Goal: Information Seeking & Learning: Understand process/instructions

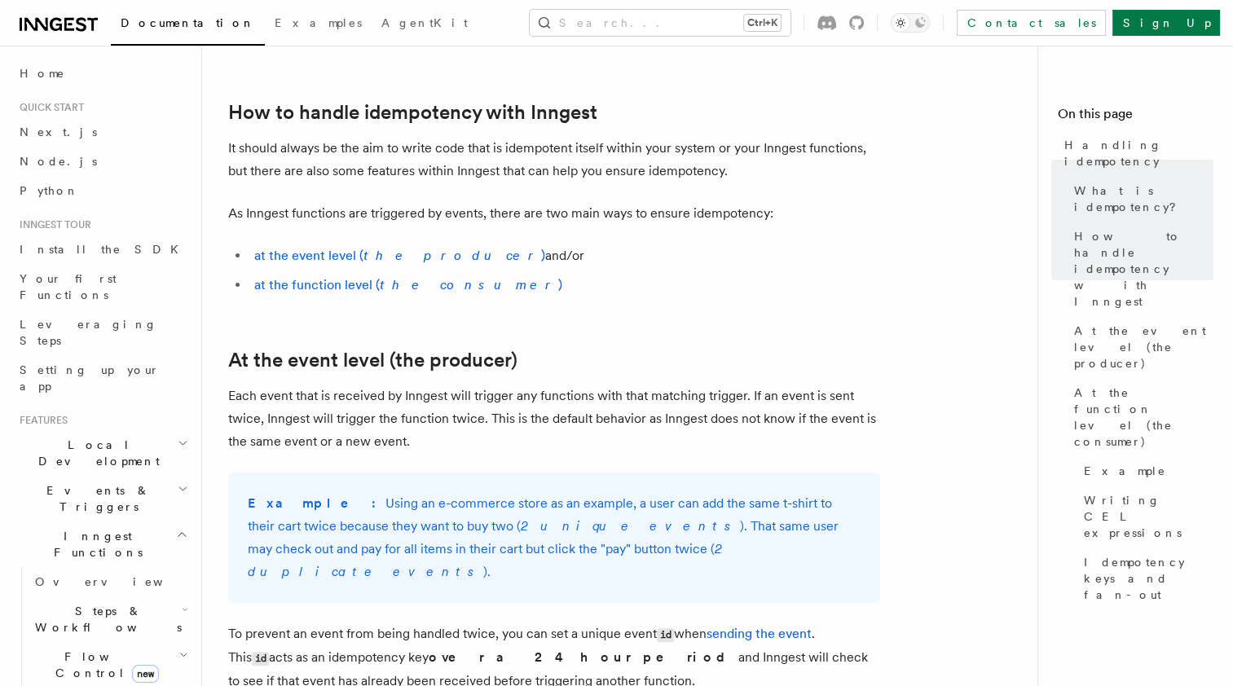
scroll to position [311, 0]
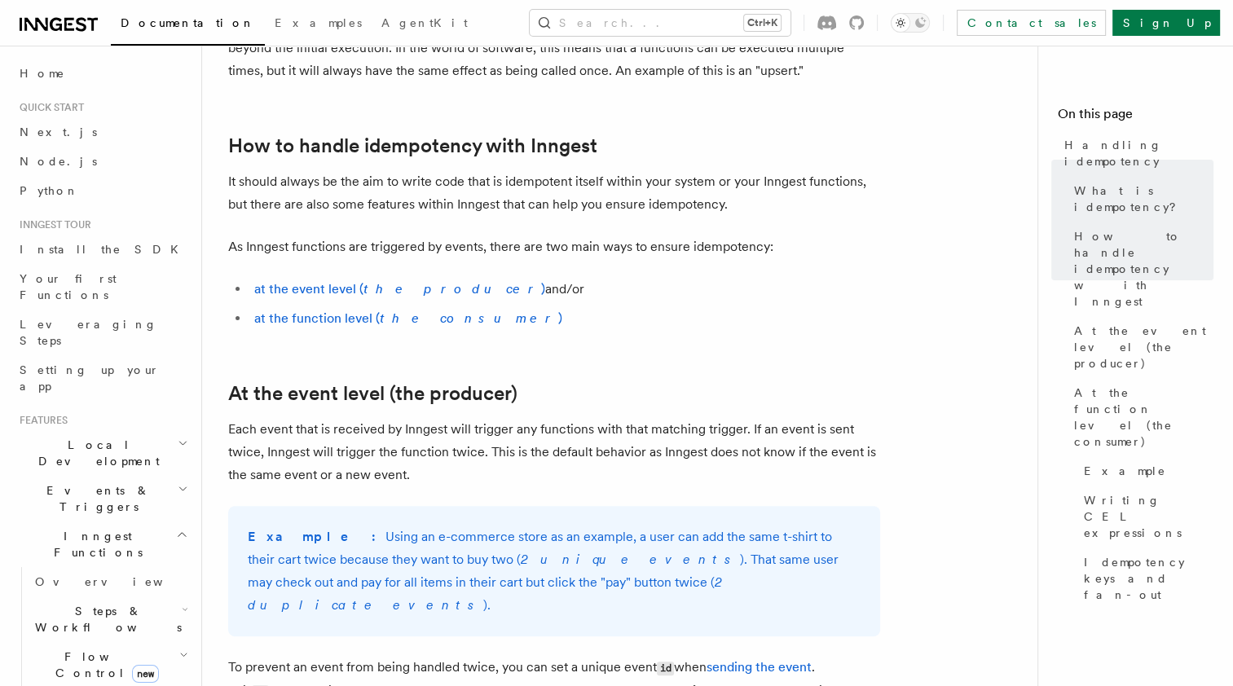
scroll to position [269, 0]
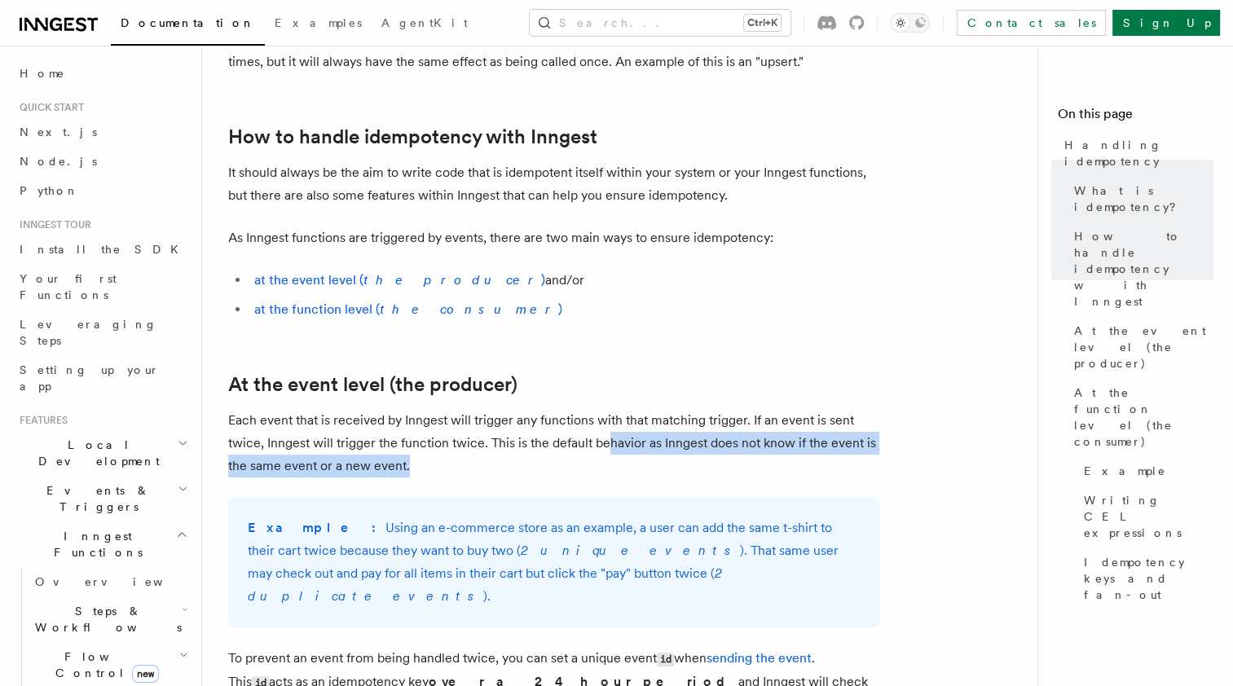
drag, startPoint x: 604, startPoint y: 470, endPoint x: 604, endPoint y: 432, distance: 38.3
click at [604, 432] on p "Each event that is received by Inngest will trigger any functions with that mat…" at bounding box center [554, 443] width 652 height 68
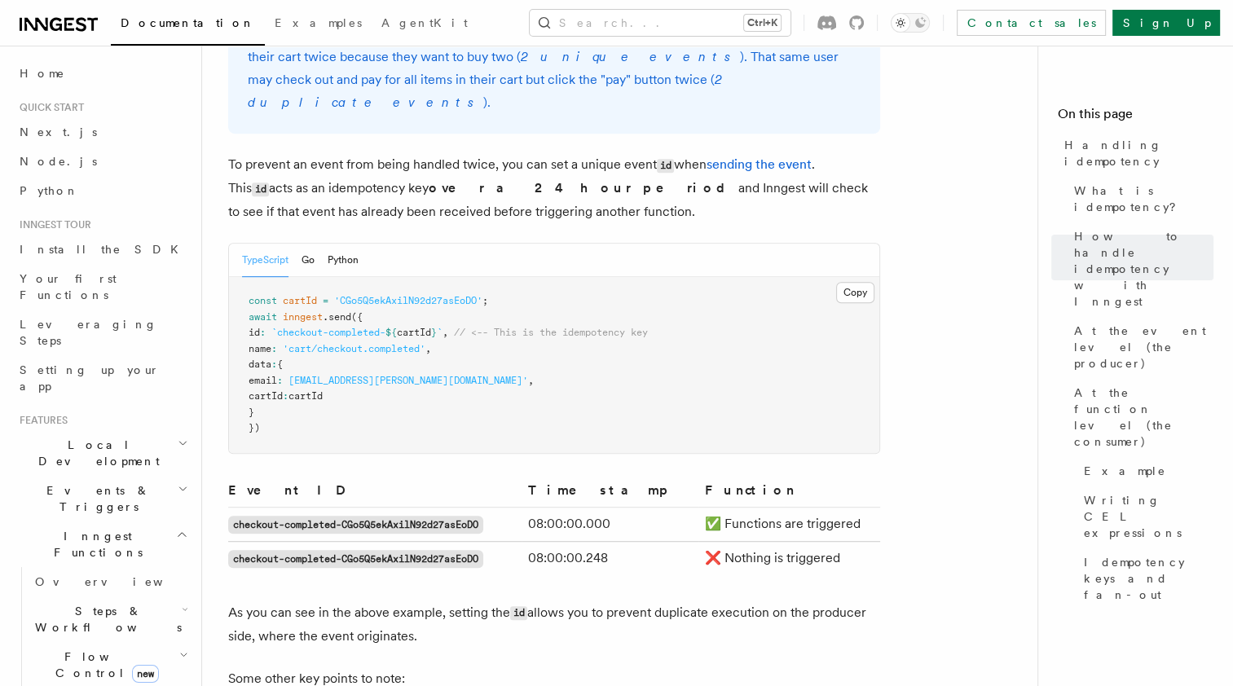
scroll to position [775, 0]
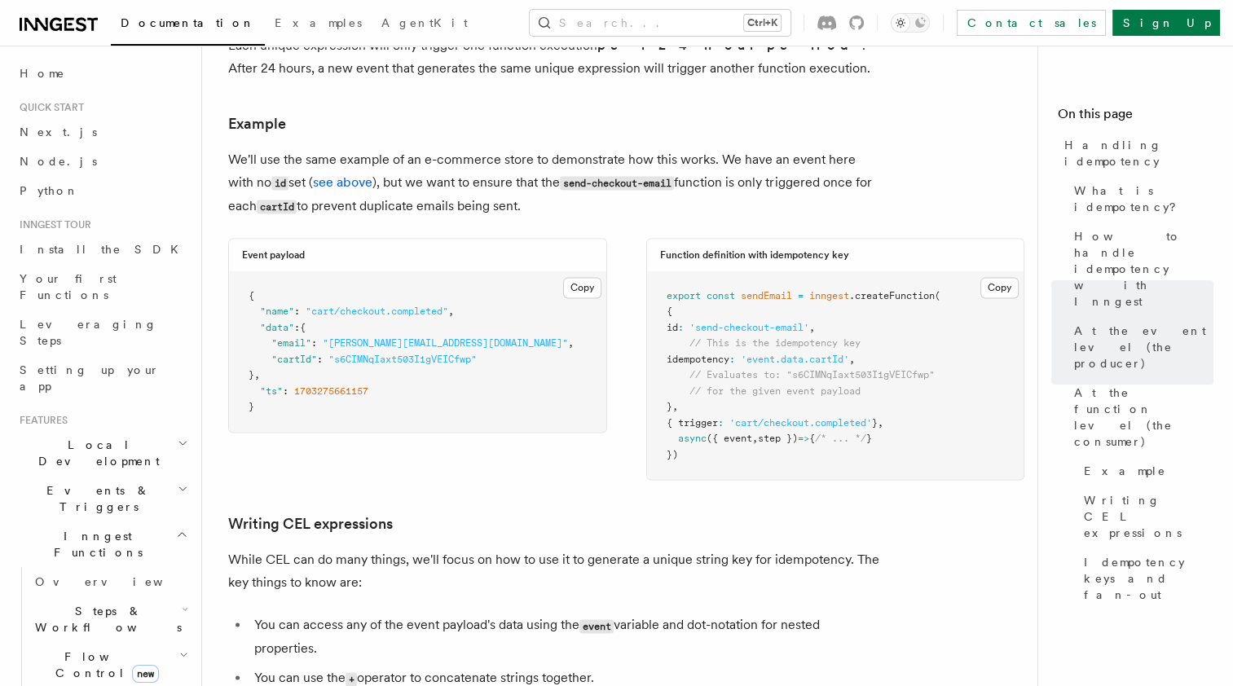
scroll to position [2135, 0]
drag, startPoint x: 828, startPoint y: 444, endPoint x: 786, endPoint y: 495, distance: 65.9
click at [786, 513] on h3 "Writing CEL expressions" at bounding box center [554, 524] width 652 height 23
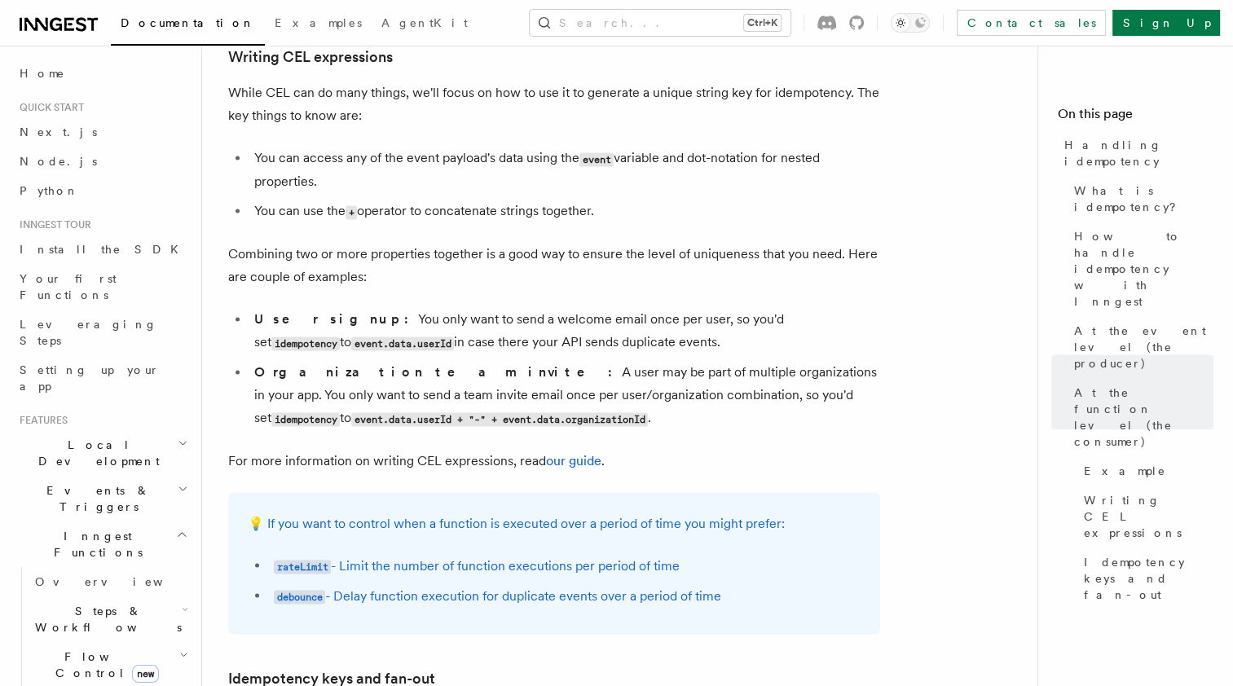
scroll to position [2604, 0]
